Goal: Task Accomplishment & Management: Use online tool/utility

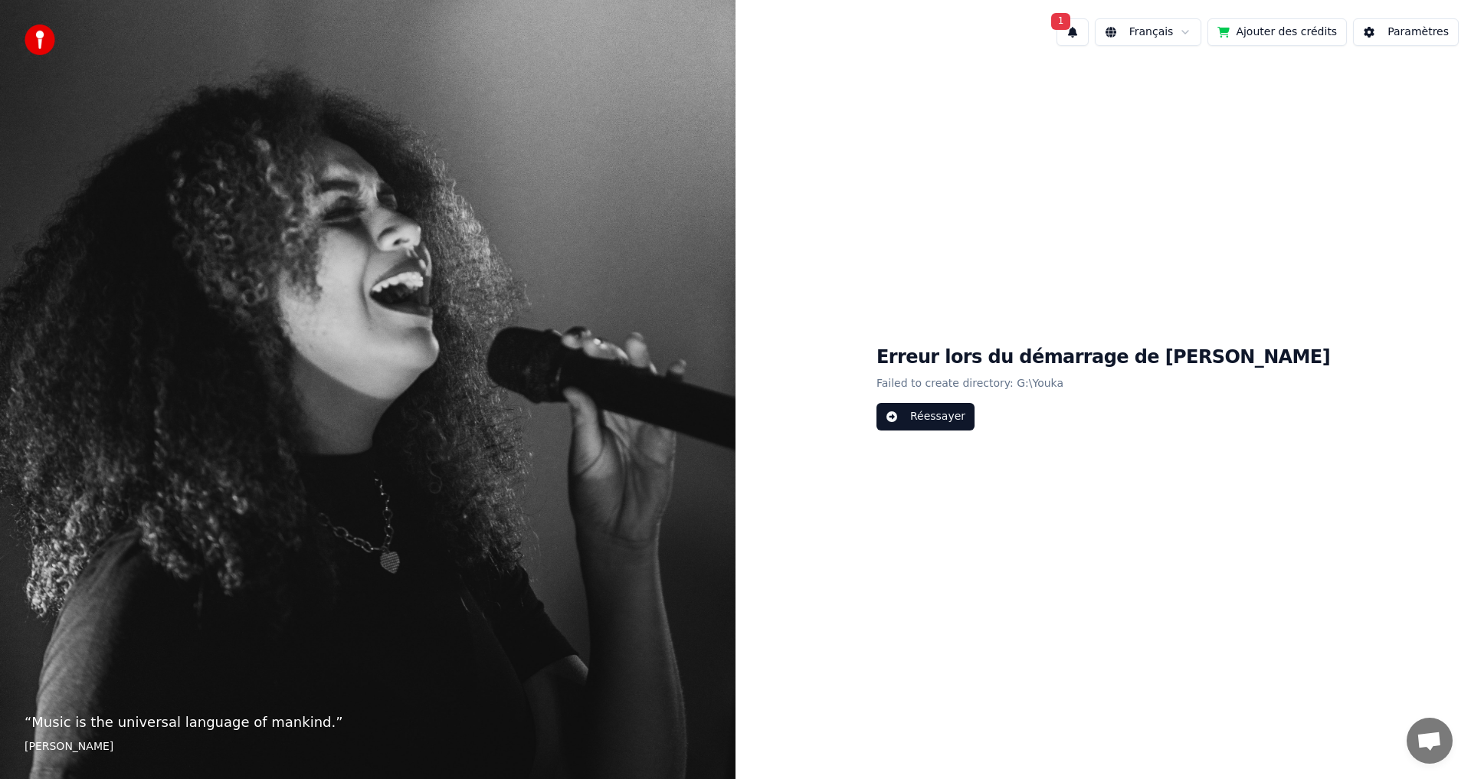
click at [1088, 35] on button "1" at bounding box center [1073, 32] width 32 height 28
click at [1194, 81] on button "Mettre à Jour" at bounding box center [1242, 81] width 96 height 28
